Goal: Transaction & Acquisition: Purchase product/service

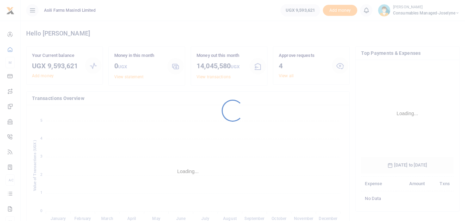
scroll to position [103, 87]
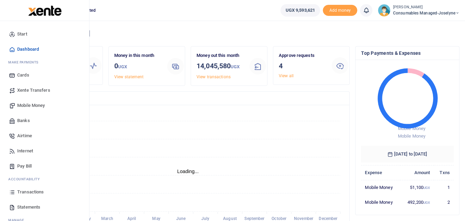
click at [10, 193] on icon at bounding box center [12, 192] width 6 height 6
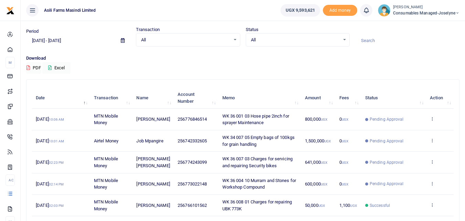
scroll to position [15, 0]
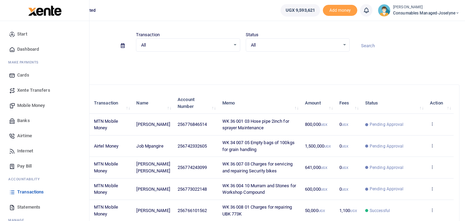
click at [25, 104] on span "Mobile Money" at bounding box center [31, 105] width 28 height 7
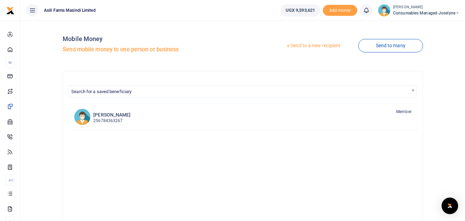
click at [309, 45] on link "Send to a new recipient" at bounding box center [313, 46] width 90 height 12
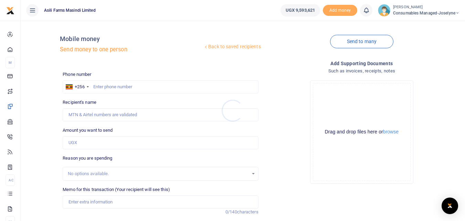
click at [110, 84] on div at bounding box center [232, 110] width 465 height 221
click at [110, 84] on input "text" at bounding box center [161, 86] width 196 height 13
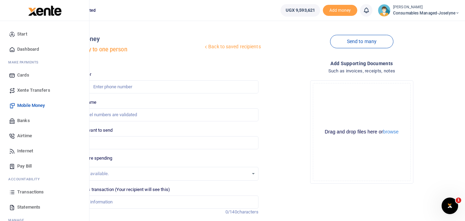
click at [27, 124] on link "Banks" at bounding box center [45, 120] width 78 height 15
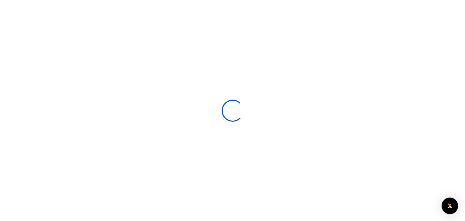
select select
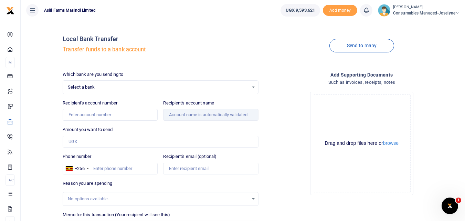
click at [253, 89] on div "Select a bank Select an option..." at bounding box center [160, 87] width 195 height 8
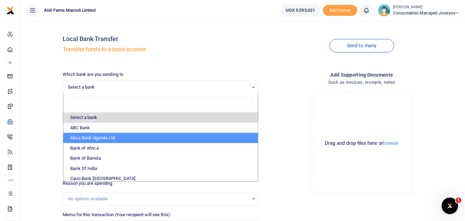
click at [119, 137] on li "Absa Bank Uganda Ltd" at bounding box center [160, 138] width 194 height 10
select select "ABSA"
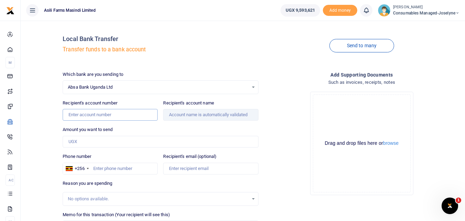
click at [117, 115] on input "Recipient's account number" at bounding box center [110, 115] width 95 height 12
click at [112, 117] on input "Recipient's account number" at bounding box center [110, 115] width 95 height 12
click at [181, 115] on input "Recipient's account name" at bounding box center [210, 115] width 95 height 12
click at [105, 116] on input "3100056190" at bounding box center [110, 115] width 95 height 12
type input "3"
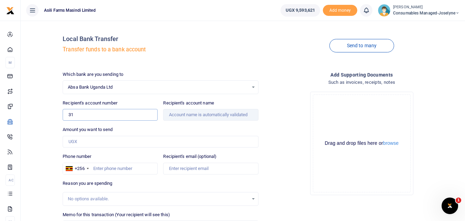
type input "3100090721"
click at [177, 114] on input "Recipient's account name" at bounding box center [210, 115] width 95 height 12
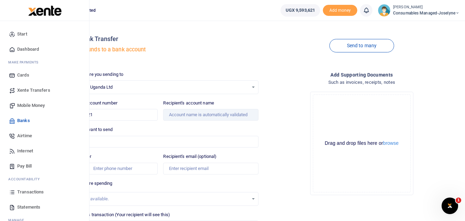
click at [28, 118] on span "Banks" at bounding box center [23, 120] width 13 height 7
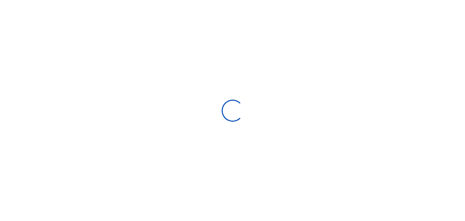
select select
select select "Loading bundles"
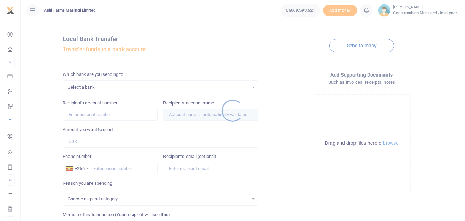
select select
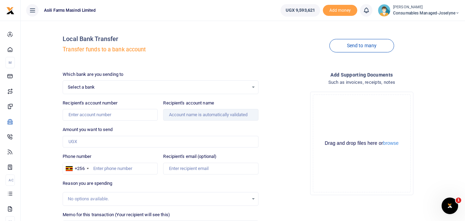
click at [254, 88] on div "Select a bank Select an option..." at bounding box center [160, 87] width 195 height 8
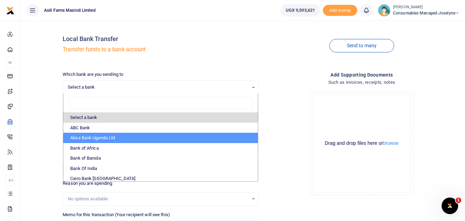
click at [102, 137] on li "Absa Bank Uganda Ltd" at bounding box center [160, 138] width 194 height 10
select select "ABSA"
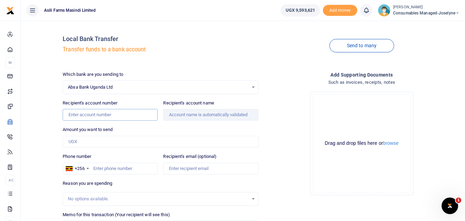
click at [127, 114] on input "Recipient's account number" at bounding box center [110, 115] width 95 height 12
type input "6000821339"
click at [95, 142] on input "Amount you want to send" at bounding box center [161, 142] width 196 height 12
type input "Bakerm Enterprises Limited"
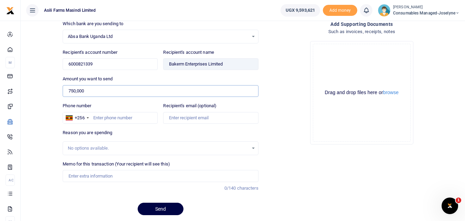
scroll to position [53, 0]
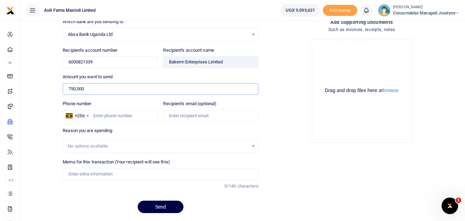
type input "750,000"
click at [86, 146] on div "No options available." at bounding box center [158, 146] width 180 height 7
click at [83, 173] on input "Memo for this transaction (Your recipient will see this)" at bounding box center [161, 174] width 196 height 12
click at [72, 173] on input "Memo for this transaction (Your recipient will see this)" at bounding box center [161, 174] width 196 height 12
paste input "WK 35/004 / 01"
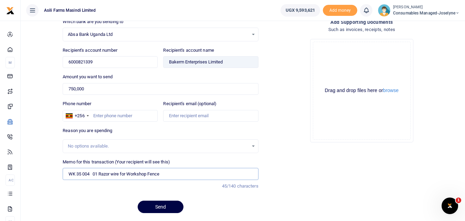
type input "WK 35 004 01 Razor wire for Workshop Fence"
click at [101, 119] on input "Phone number" at bounding box center [110, 116] width 95 height 12
click at [99, 118] on input "Phone number" at bounding box center [110, 116] width 95 height 12
type input "780778791"
click at [182, 116] on input "Recipient's email (optional)" at bounding box center [210, 116] width 95 height 12
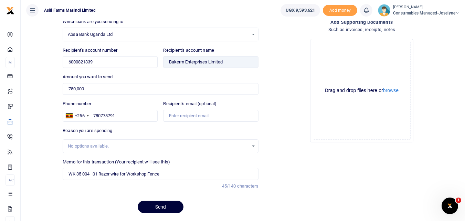
click at [164, 206] on button "Send" at bounding box center [161, 206] width 46 height 12
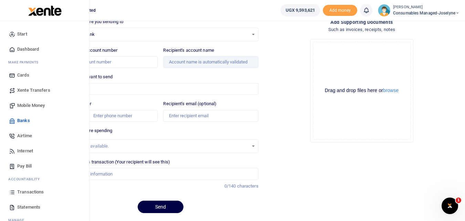
click at [12, 193] on icon at bounding box center [12, 192] width 6 height 6
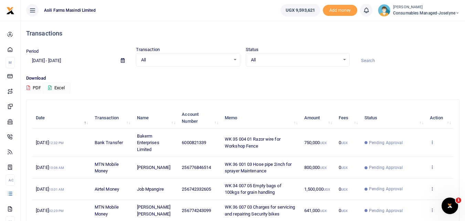
click at [433, 143] on icon at bounding box center [432, 141] width 4 height 5
click at [406, 154] on link "View details" at bounding box center [407, 154] width 54 height 10
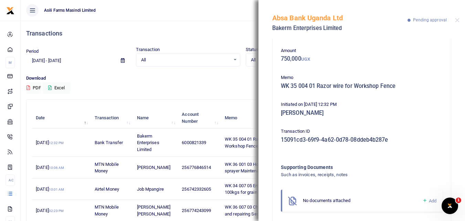
scroll to position [41, 0]
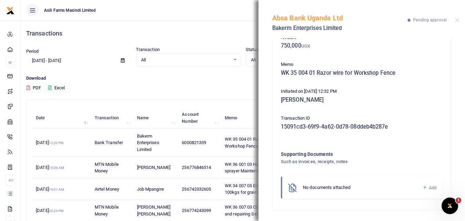
click at [423, 187] on icon at bounding box center [425, 187] width 5 height 6
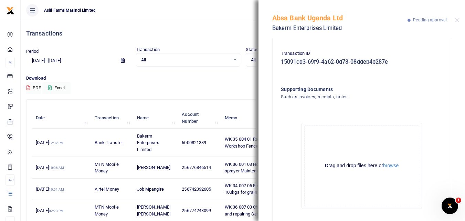
scroll to position [119, 0]
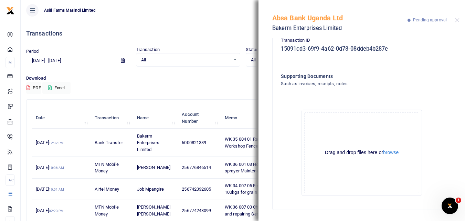
click at [390, 154] on button "browse" at bounding box center [390, 152] width 15 height 5
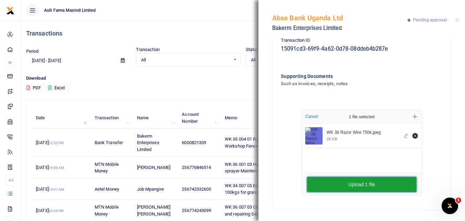
click at [374, 180] on button "Upload 1 file" at bounding box center [362, 184] width 110 height 15
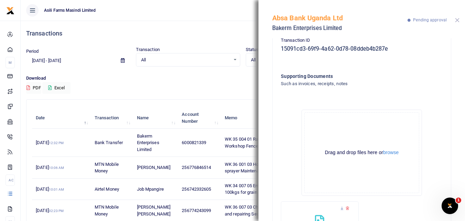
click at [457, 20] on button "Close" at bounding box center [457, 20] width 4 height 4
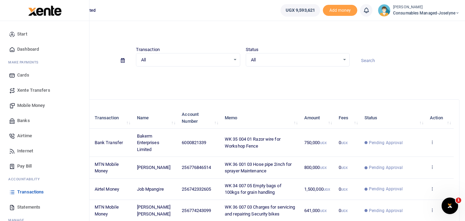
click at [38, 104] on span "Mobile Money" at bounding box center [31, 105] width 28 height 7
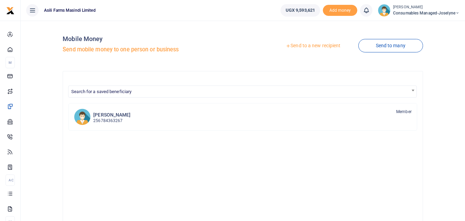
click at [316, 41] on link "Send to a new recipient" at bounding box center [313, 46] width 90 height 12
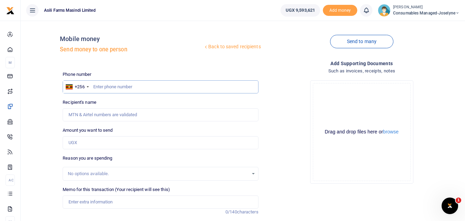
click at [114, 90] on input "text" at bounding box center [161, 86] width 196 height 13
type input "759733736"
type input "[PERSON_NAME]"
type input "759733736"
click at [99, 144] on input "Amount you want to send" at bounding box center [161, 142] width 196 height 13
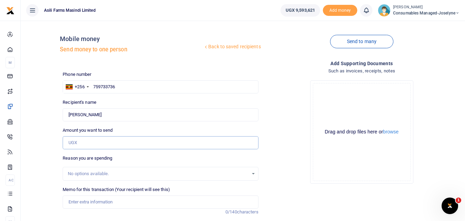
click at [99, 144] on input "Amount you want to send" at bounding box center [161, 142] width 196 height 13
type input "640,000"
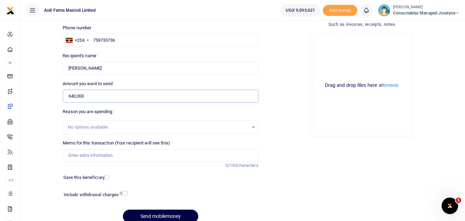
scroll to position [47, 0]
type input "640,000"
click at [104, 155] on input "Memo for this transaction (Your recipient will see this)" at bounding box center [161, 154] width 196 height 13
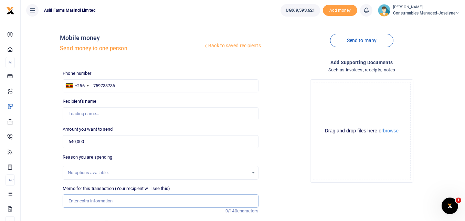
scroll to position [0, 0]
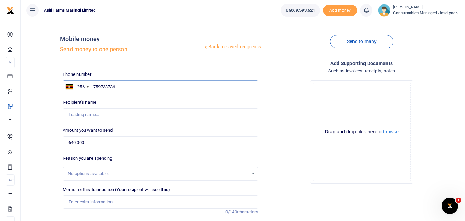
click at [129, 89] on input "759733736" at bounding box center [161, 86] width 196 height 13
click at [143, 84] on input "759733736" at bounding box center [161, 86] width 196 height 13
type input "7"
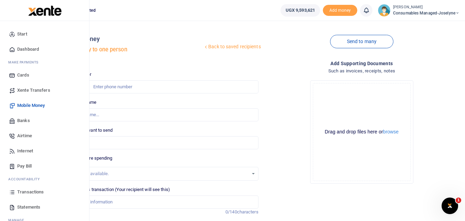
click at [28, 103] on span "Mobile Money" at bounding box center [31, 105] width 28 height 7
click at [39, 105] on span "Mobile Money" at bounding box center [31, 105] width 28 height 7
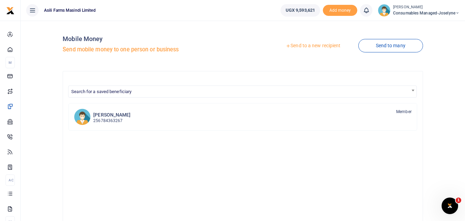
click at [317, 42] on link "Send to a new recipient" at bounding box center [313, 46] width 90 height 12
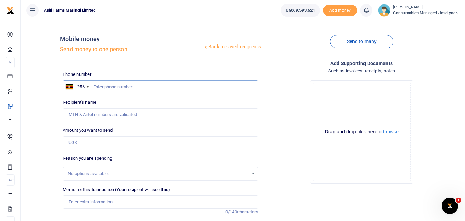
click at [145, 88] on input "text" at bounding box center [161, 86] width 196 height 13
click at [114, 82] on input "text" at bounding box center [161, 86] width 196 height 13
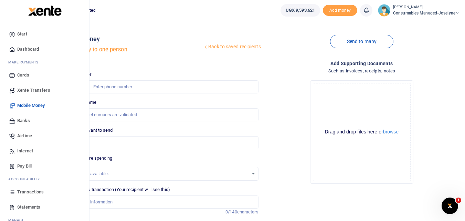
click at [11, 194] on icon at bounding box center [12, 192] width 6 height 6
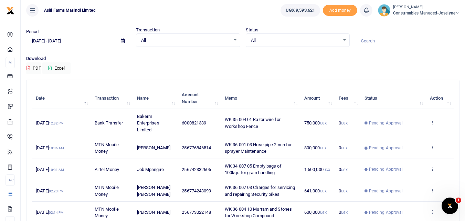
scroll to position [16, 0]
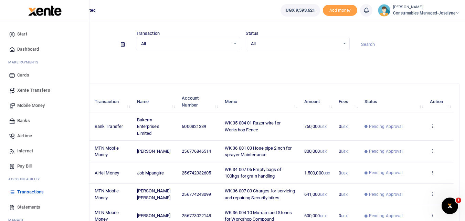
click at [25, 107] on span "Mobile Money" at bounding box center [31, 105] width 28 height 7
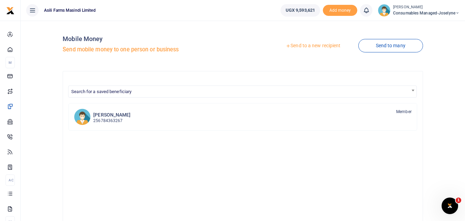
click at [307, 46] on link "Send to a new recipient" at bounding box center [313, 46] width 90 height 12
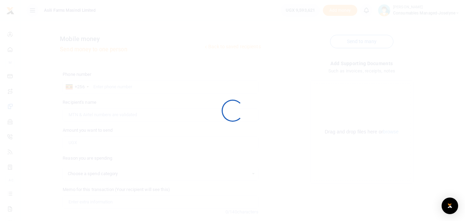
select select
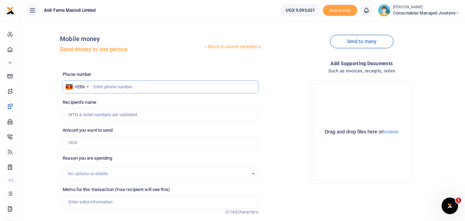
click at [106, 84] on input "text" at bounding box center [161, 86] width 196 height 13
click at [102, 89] on input "text" at bounding box center [161, 86] width 196 height 13
type input "759733736"
type input "Stephen Mutibwa"
type input "759733736"
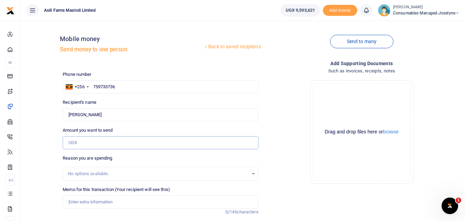
click at [87, 145] on input "Amount you want to send" at bounding box center [161, 142] width 196 height 13
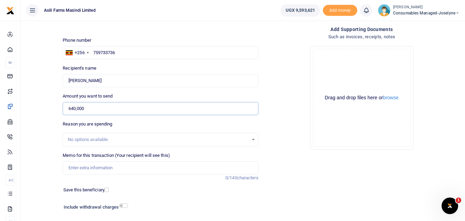
scroll to position [54, 0]
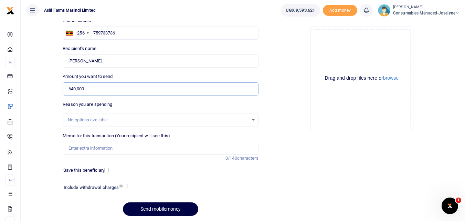
type input "640,000"
click at [106, 151] on input "Memo for this transaction (Your recipient will see this)" at bounding box center [161, 148] width 196 height 13
paste input "WK 36 /001 / 09"
click at [111, 152] on input "WK 36 /001 / 09" at bounding box center [161, 148] width 196 height 13
paste input "WK 36 /001 / 12"
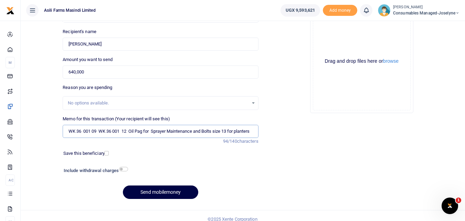
scroll to position [76, 0]
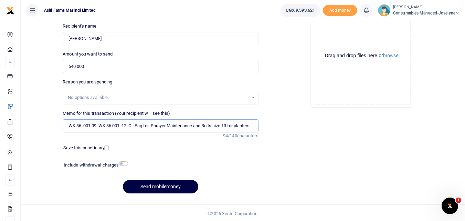
click at [177, 124] on input "WK 36 001 09 WK 36 001 12 Oil Pag for Sprayer Maintenance and Bolts size 13 for…" at bounding box center [161, 125] width 196 height 13
type input "WK 36 001 09 WK 36 001 12 Oil Pag for Sprayer Maintenance and Bolts size 13 for…"
click at [138, 186] on button "Send mobilemoney" at bounding box center [160, 186] width 75 height 13
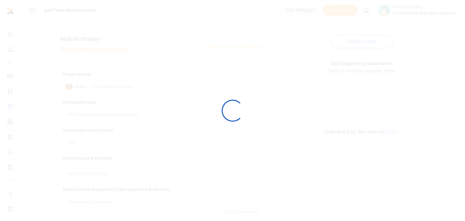
scroll to position [75, 0]
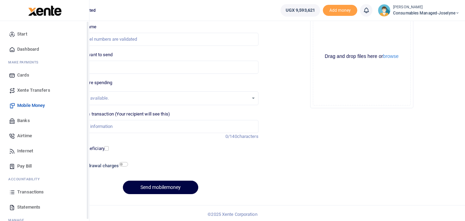
click at [10, 195] on icon at bounding box center [12, 192] width 6 height 6
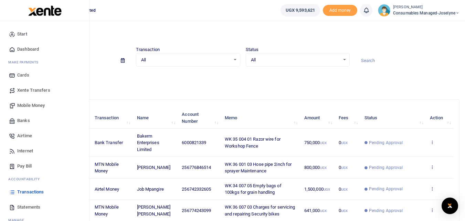
click at [30, 104] on span "Mobile Money" at bounding box center [31, 105] width 28 height 7
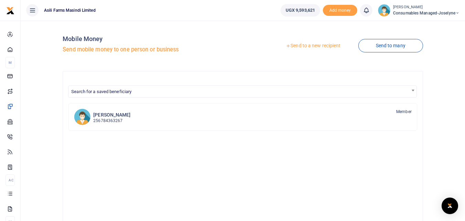
click at [312, 44] on link "Send to a new recipient" at bounding box center [313, 46] width 90 height 12
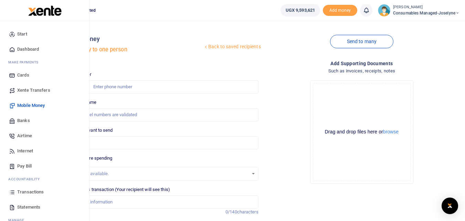
click at [11, 192] on icon at bounding box center [12, 192] width 6 height 6
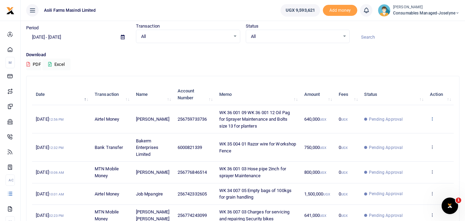
click at [431, 119] on icon at bounding box center [432, 118] width 4 height 5
click at [413, 129] on link "View details" at bounding box center [407, 130] width 54 height 10
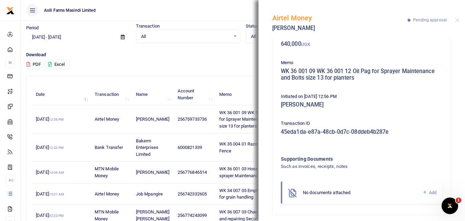
scroll to position [48, 0]
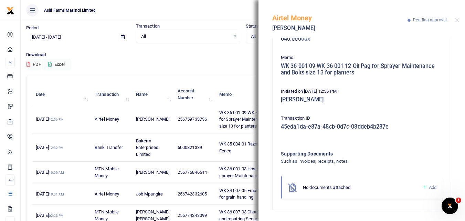
click at [423, 187] on icon at bounding box center [425, 187] width 5 height 6
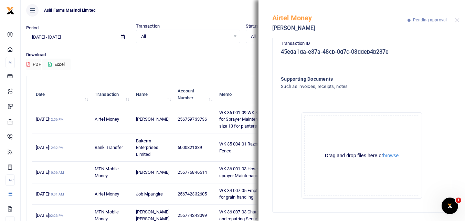
scroll to position [125, 0]
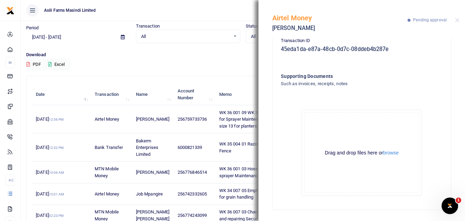
drag, startPoint x: 458, startPoint y: 155, endPoint x: 463, endPoint y: 169, distance: 14.8
click at [463, 169] on div "Phone number 256759733736 Amount 640,000 UGX Memo WK 36 001 09 WK 36 001 12 Oil…" at bounding box center [362, 129] width 207 height 183
drag, startPoint x: 460, startPoint y: 138, endPoint x: 457, endPoint y: 153, distance: 14.7
click at [457, 153] on div "Phone number 256759733736 Amount 640,000 UGX Memo WK 36 001 09 WK 36 001 12 Oil…" at bounding box center [362, 129] width 207 height 183
click at [388, 151] on button "browse" at bounding box center [390, 152] width 15 height 5
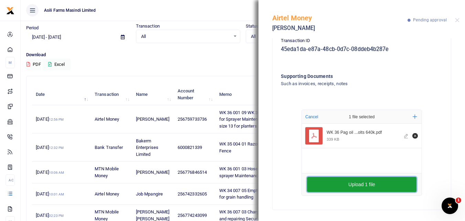
click at [352, 185] on button "Upload 1 file" at bounding box center [362, 184] width 110 height 15
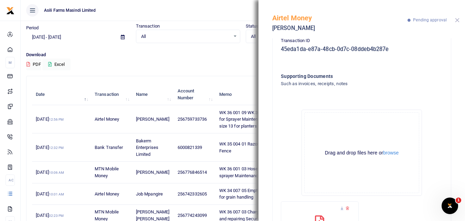
click at [458, 19] on button "Close" at bounding box center [457, 20] width 4 height 4
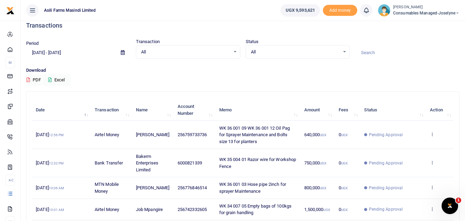
scroll to position [7, 0]
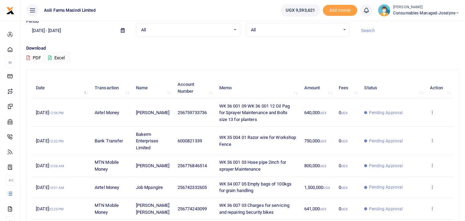
scroll to position [31, 0]
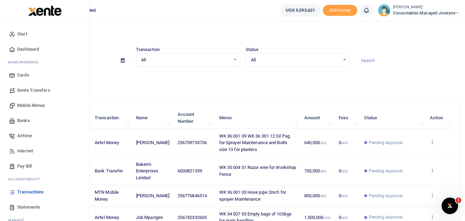
click at [28, 104] on span "Mobile Money" at bounding box center [31, 105] width 28 height 7
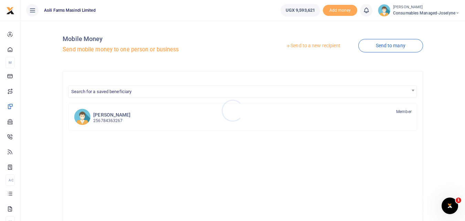
click at [327, 45] on div at bounding box center [232, 110] width 465 height 221
click at [327, 45] on link "Send to a new recipient" at bounding box center [313, 46] width 90 height 12
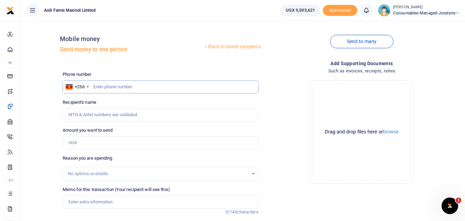
click at [113, 89] on input "text" at bounding box center [161, 86] width 196 height 13
type input "756727434"
type input "[PERSON_NAME]"
type input "756727434"
click at [83, 142] on input "Amount you want to send" at bounding box center [161, 142] width 196 height 13
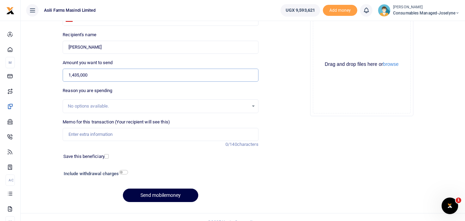
scroll to position [71, 0]
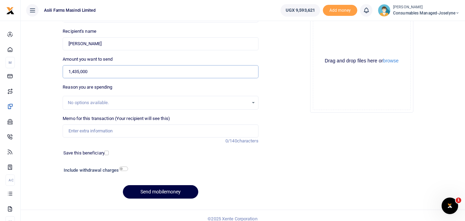
type input "1,435,000"
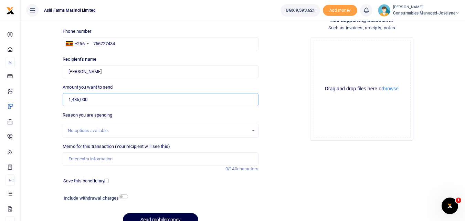
scroll to position [43, 0]
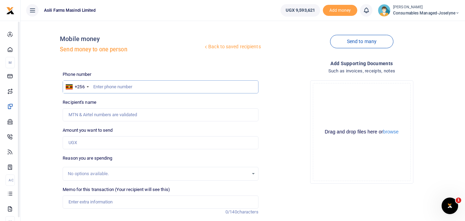
click at [114, 85] on input "text" at bounding box center [161, 86] width 196 height 13
type input "756727434"
click at [82, 144] on input "Amount you want to send" at bounding box center [161, 142] width 196 height 13
type input "[PERSON_NAME]"
click at [83, 144] on input "Amount you want to send" at bounding box center [161, 142] width 196 height 13
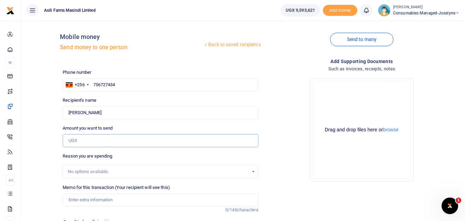
scroll to position [1, 0]
click at [81, 140] on input "Amount you want to send" at bounding box center [161, 141] width 196 height 13
click at [76, 138] on input "Amount you want to send" at bounding box center [161, 141] width 196 height 13
click at [79, 138] on input "Amount you want to send" at bounding box center [161, 141] width 196 height 13
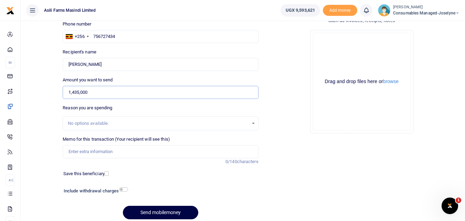
scroll to position [46, 0]
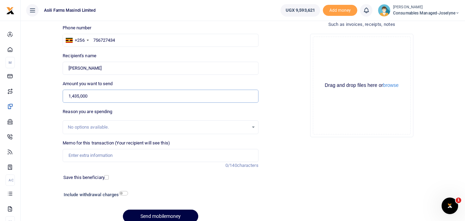
type input "1,435,000"
click at [86, 153] on input "Memo for this transaction (Your recipient will see this)" at bounding box center [161, 155] width 196 height 13
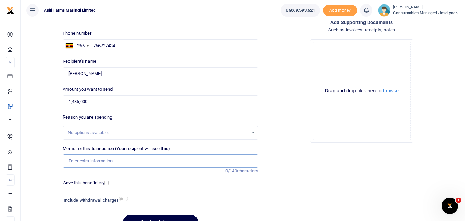
scroll to position [43, 0]
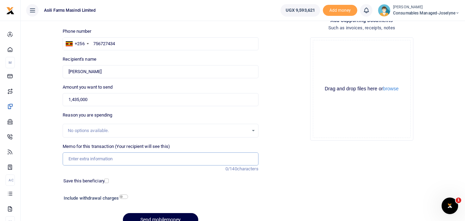
click at [81, 158] on input "Memo for this transaction (Your recipient will see this)" at bounding box center [161, 158] width 196 height 13
click at [70, 158] on input "Memo for this transaction (Your recipient will see this)" at bounding box center [161, 158] width 196 height 13
paste input "WK 36 /001 / 20"
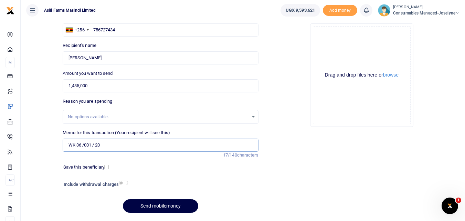
scroll to position [57, 0]
click at [114, 146] on input "WK 36 /001 / 20" at bounding box center [161, 144] width 196 height 13
click at [104, 145] on input "WK 36 /001 / 20" at bounding box center [161, 144] width 196 height 13
paste input "Hollow sections 30x30x2mm for making Shelves in Tinus Office Tinus Office"
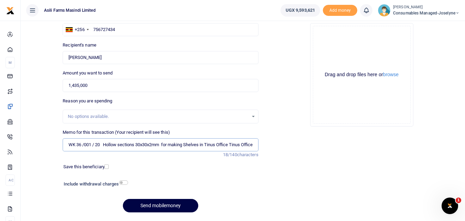
scroll to position [0, 5]
click at [190, 147] on input "WK 36 /001 / 20 Hollow sections 30x30x2mm for making Shelves in Tinus Office Ti…" at bounding box center [161, 144] width 196 height 13
type input "WK 36 001 20 Hollow sections 30x30x2mm for making Shelves in Tinus Office Tinus…"
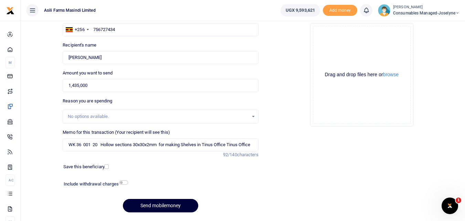
click at [169, 205] on button "Send mobilemoney" at bounding box center [160, 205] width 75 height 13
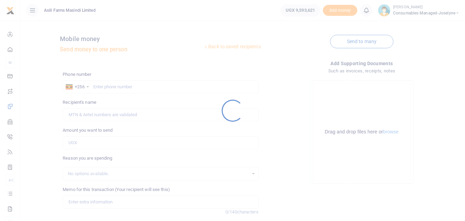
scroll to position [57, 0]
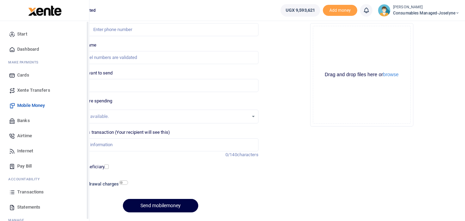
click at [11, 192] on icon at bounding box center [12, 192] width 6 height 6
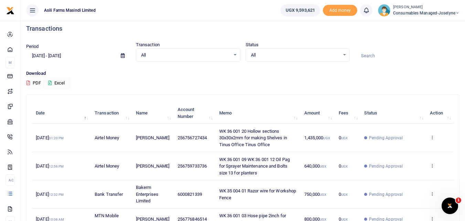
scroll to position [7, 0]
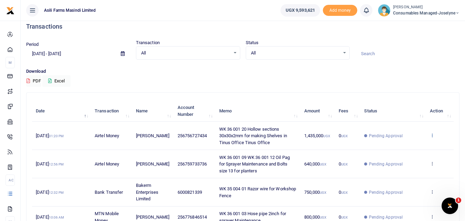
click at [432, 134] on icon at bounding box center [432, 135] width 4 height 5
click at [417, 145] on link "View details" at bounding box center [407, 147] width 54 height 10
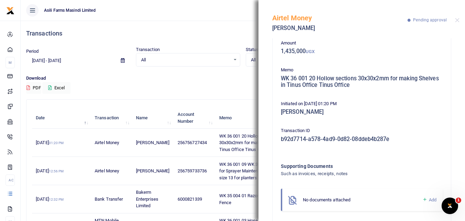
scroll to position [48, 0]
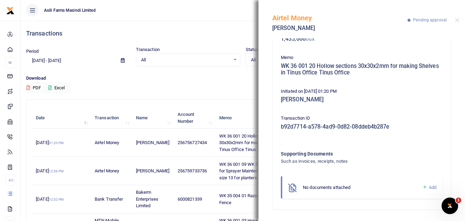
click at [423, 188] on icon at bounding box center [425, 187] width 5 height 6
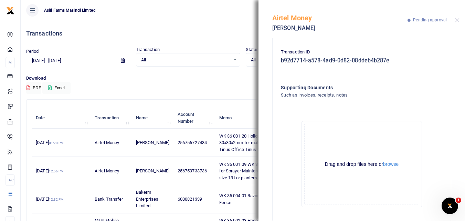
scroll to position [125, 0]
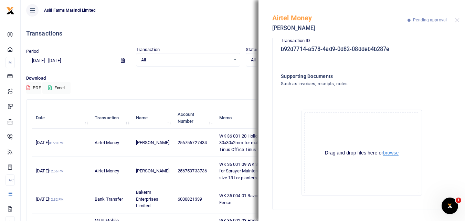
click at [390, 153] on button "browse" at bounding box center [390, 152] width 15 height 5
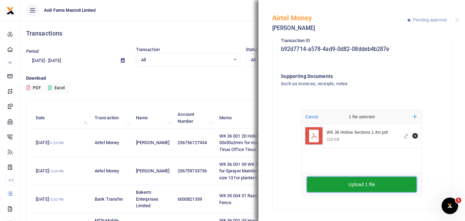
click at [365, 185] on button "Upload 1 file" at bounding box center [362, 184] width 110 height 15
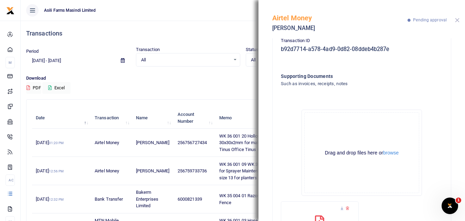
click at [457, 20] on button "Close" at bounding box center [457, 20] width 4 height 4
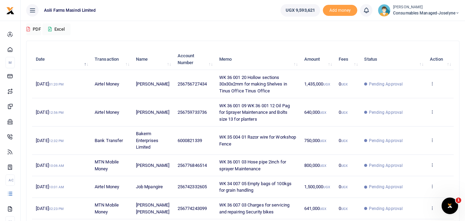
scroll to position [58, 0]
click at [431, 83] on icon at bounding box center [432, 84] width 4 height 5
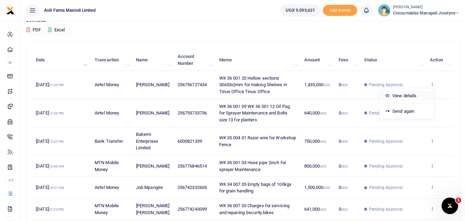
click at [414, 100] on link "View details" at bounding box center [407, 96] width 54 height 10
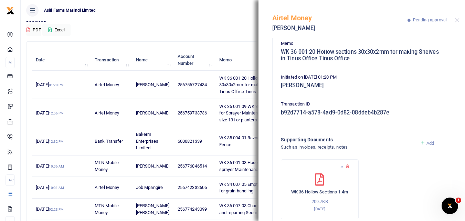
scroll to position [0, 0]
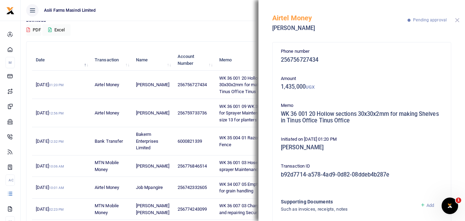
click at [456, 20] on button "Close" at bounding box center [457, 20] width 4 height 4
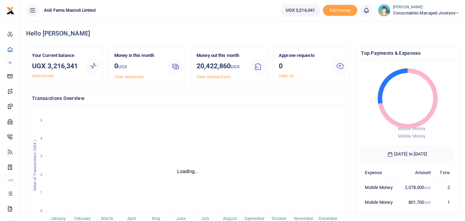
scroll to position [6, 6]
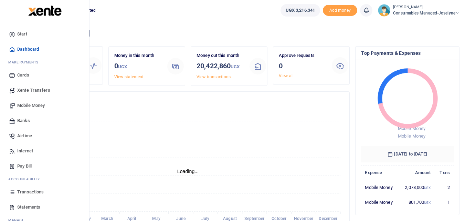
click at [13, 191] on icon at bounding box center [12, 192] width 6 height 6
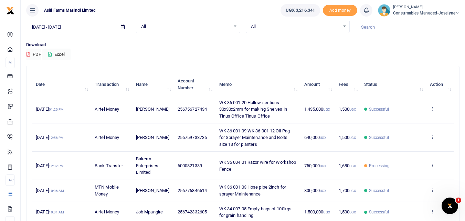
scroll to position [33, 0]
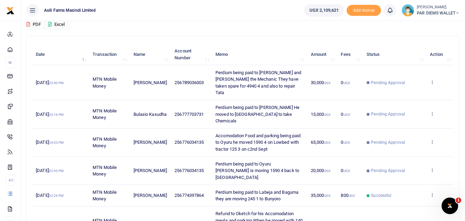
scroll to position [61, 0]
